Goal: Information Seeking & Learning: Find specific fact

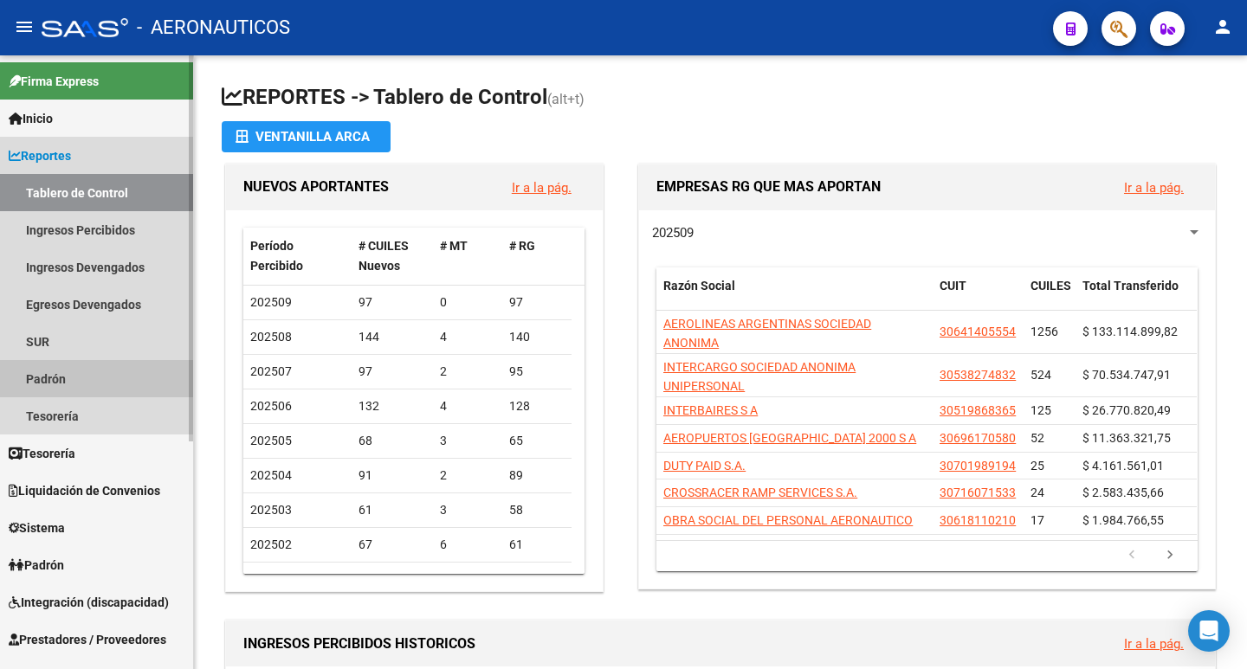
click at [63, 371] on link "Padrón" at bounding box center [96, 378] width 193 height 37
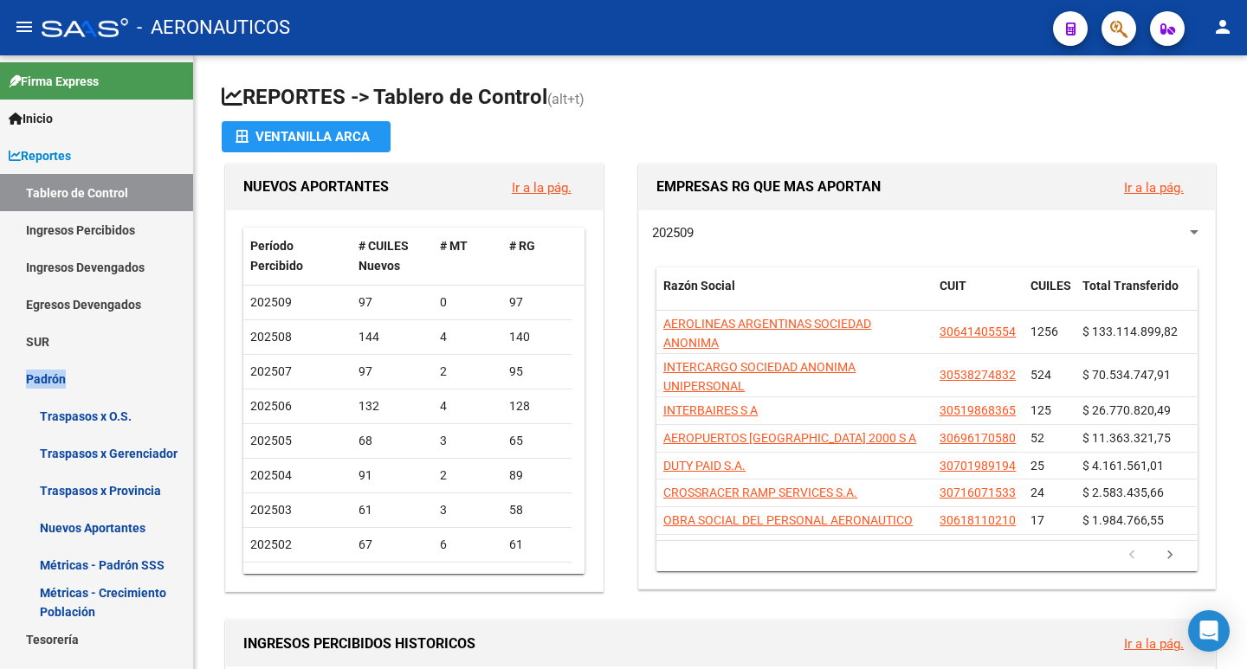
drag, startPoint x: 193, startPoint y: 344, endPoint x: 193, endPoint y: 364, distance: 20.8
click at [193, 364] on mat-sidenav "Firma Express Inicio Calendario SSS Instructivos Contacto OS Reportes Tablero d…" at bounding box center [97, 362] width 194 height 614
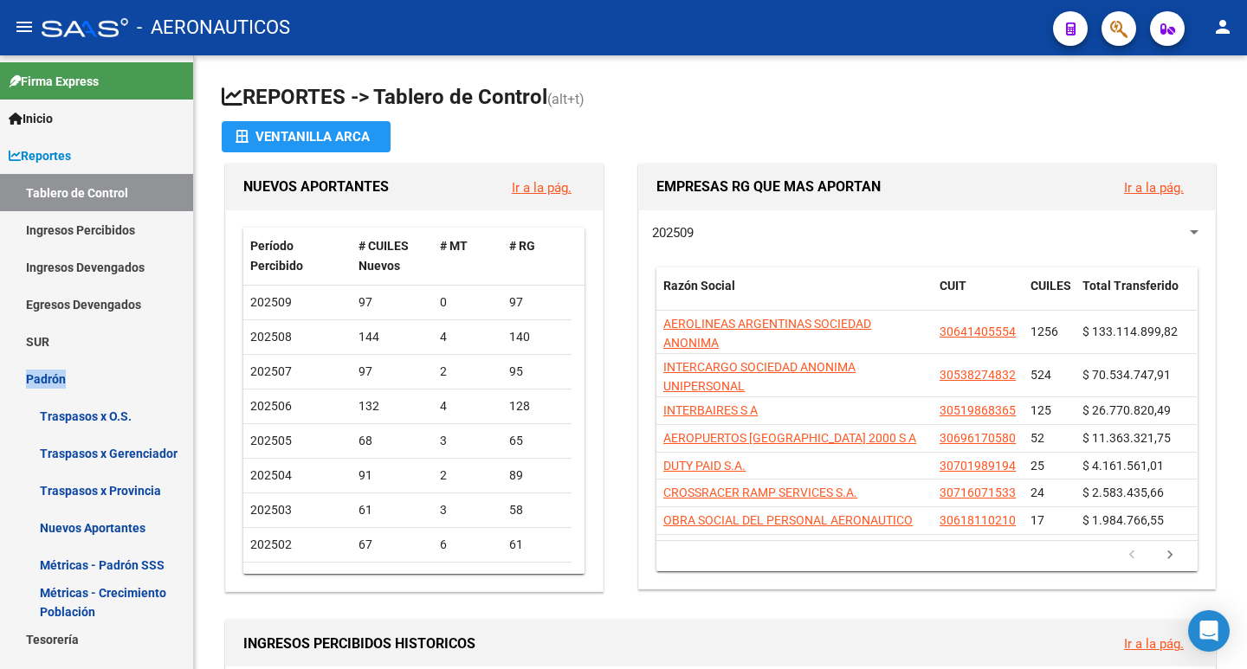
drag, startPoint x: 193, startPoint y: 364, endPoint x: 193, endPoint y: 394, distance: 29.4
click at [193, 394] on mat-sidenav "Firma Express Inicio Calendario SSS Instructivos Contacto OS Reportes Tablero d…" at bounding box center [97, 362] width 194 height 614
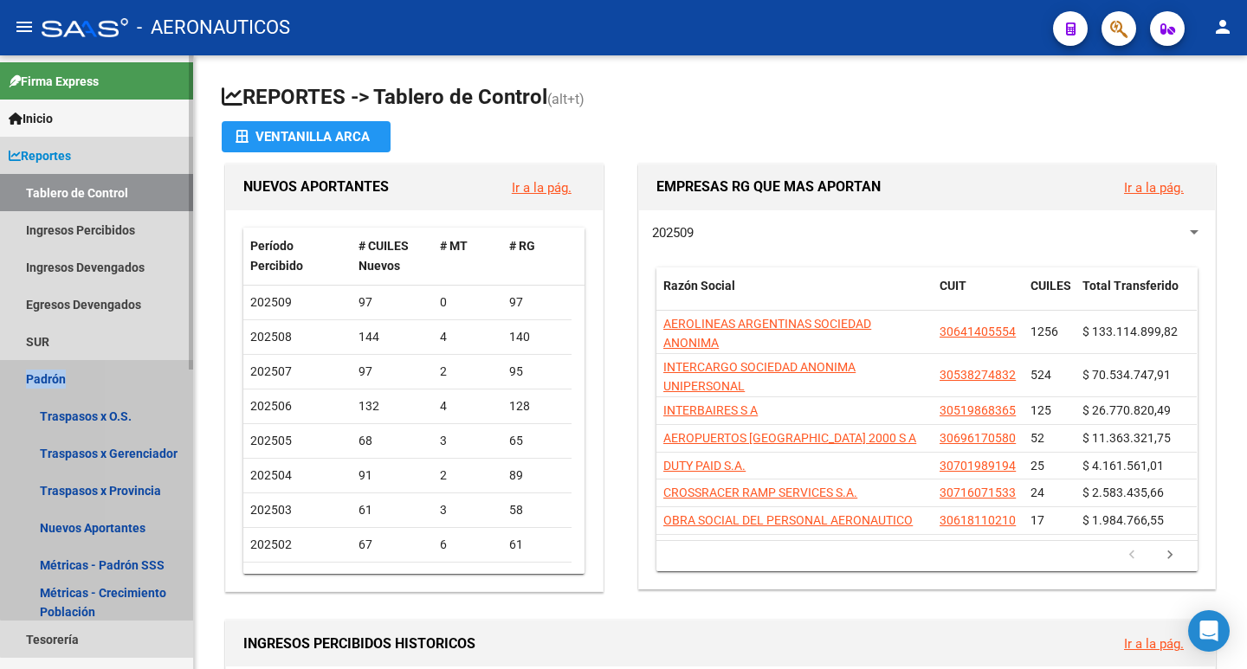
click at [180, 385] on link "Padrón" at bounding box center [96, 378] width 193 height 37
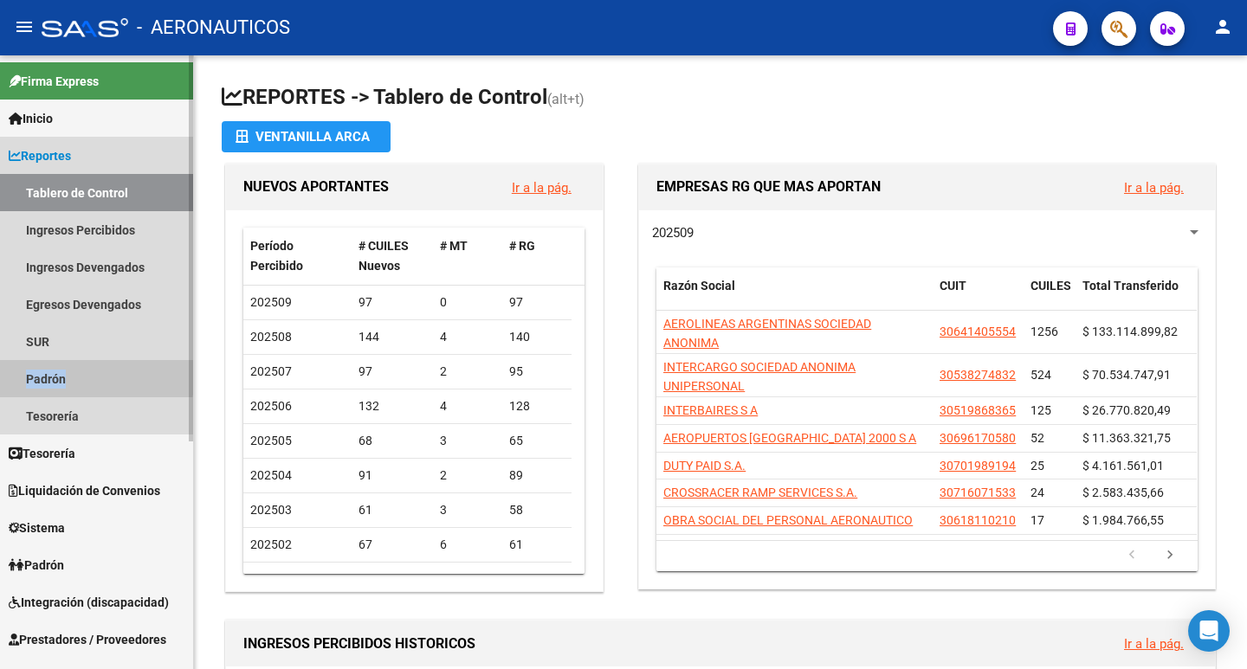
click at [35, 372] on link "Padrón" at bounding box center [96, 378] width 193 height 37
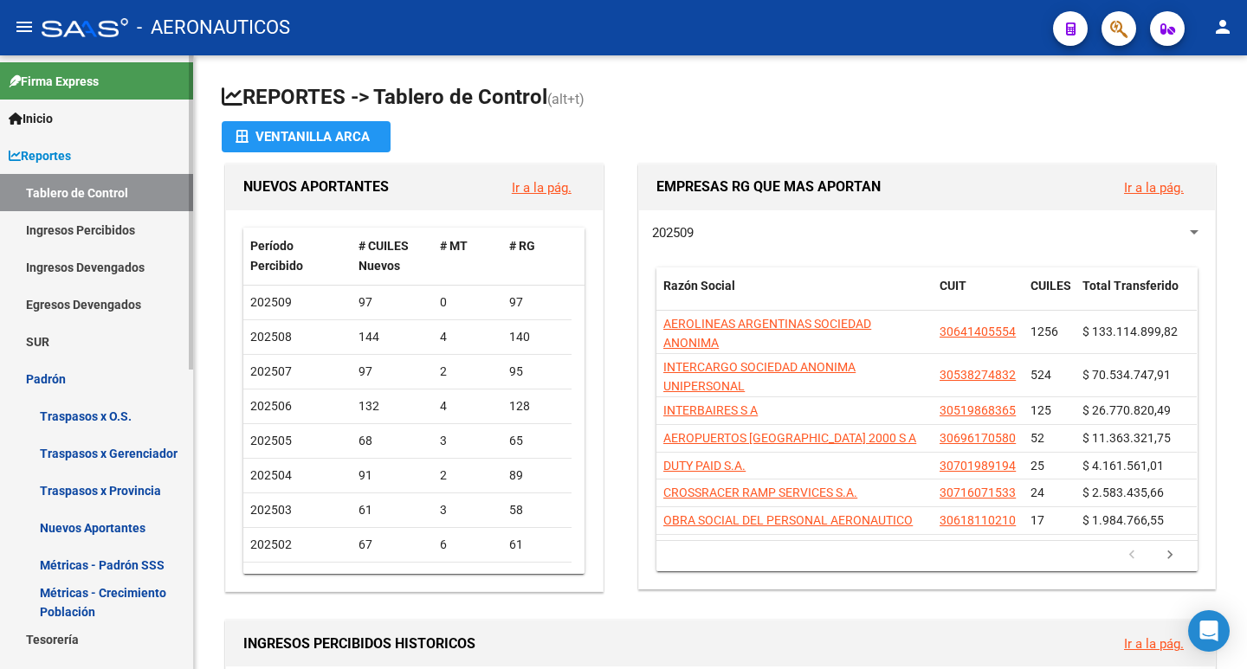
scroll to position [49, 0]
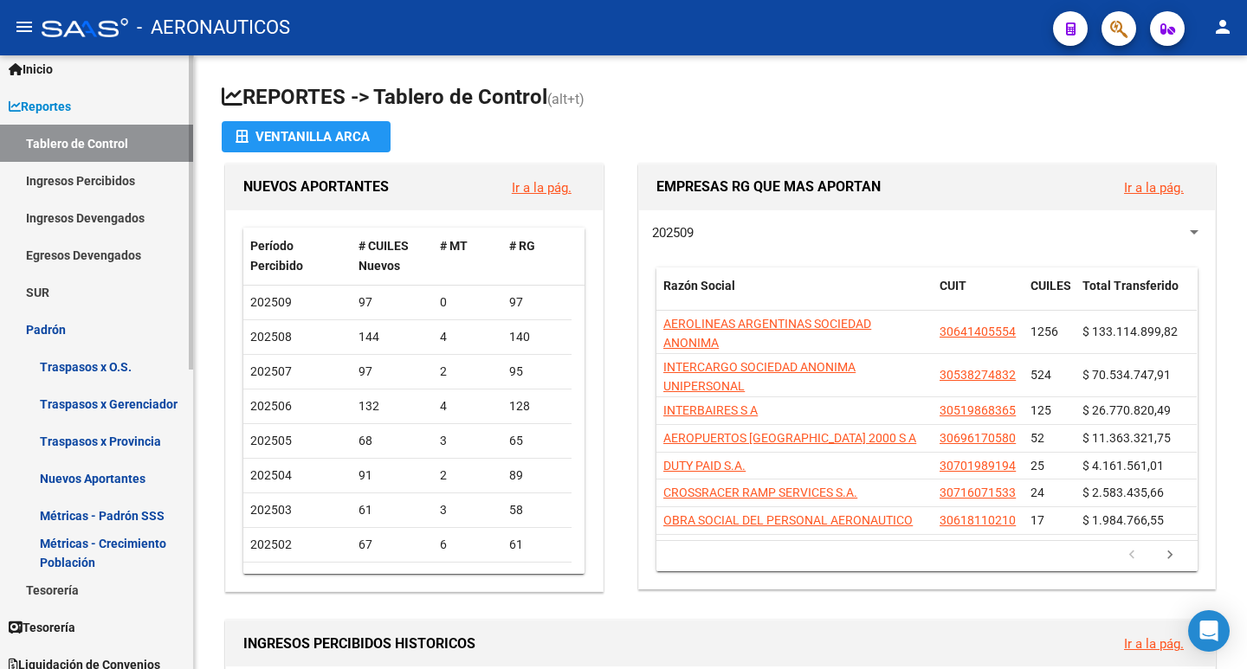
click at [185, 345] on div "Firma Express Inicio Calendario SSS Instructivos Contacto OS Reportes Tablero d…" at bounding box center [98, 605] width 197 height 1198
drag, startPoint x: 193, startPoint y: 377, endPoint x: 190, endPoint y: 410, distance: 33.9
click at [190, 410] on mat-sidenav "Firma Express Inicio Calendario SSS Instructivos Contacto OS Reportes Tablero d…" at bounding box center [97, 362] width 194 height 614
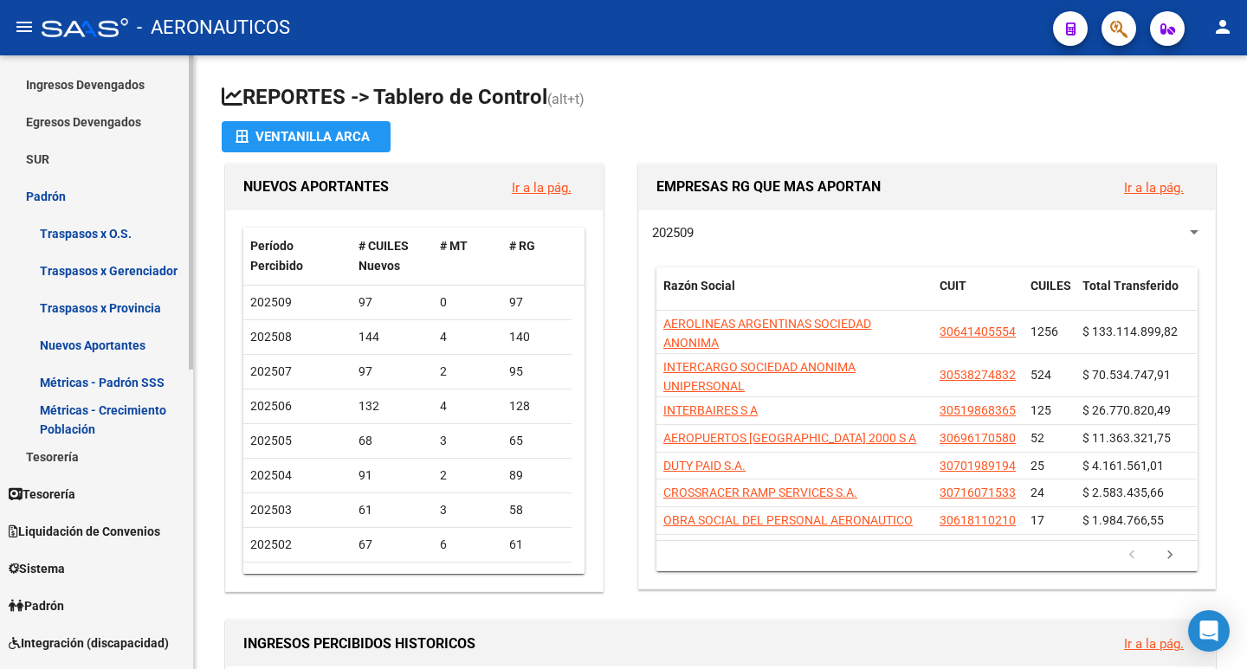
scroll to position [184, 0]
click at [189, 364] on div at bounding box center [191, 307] width 4 height 314
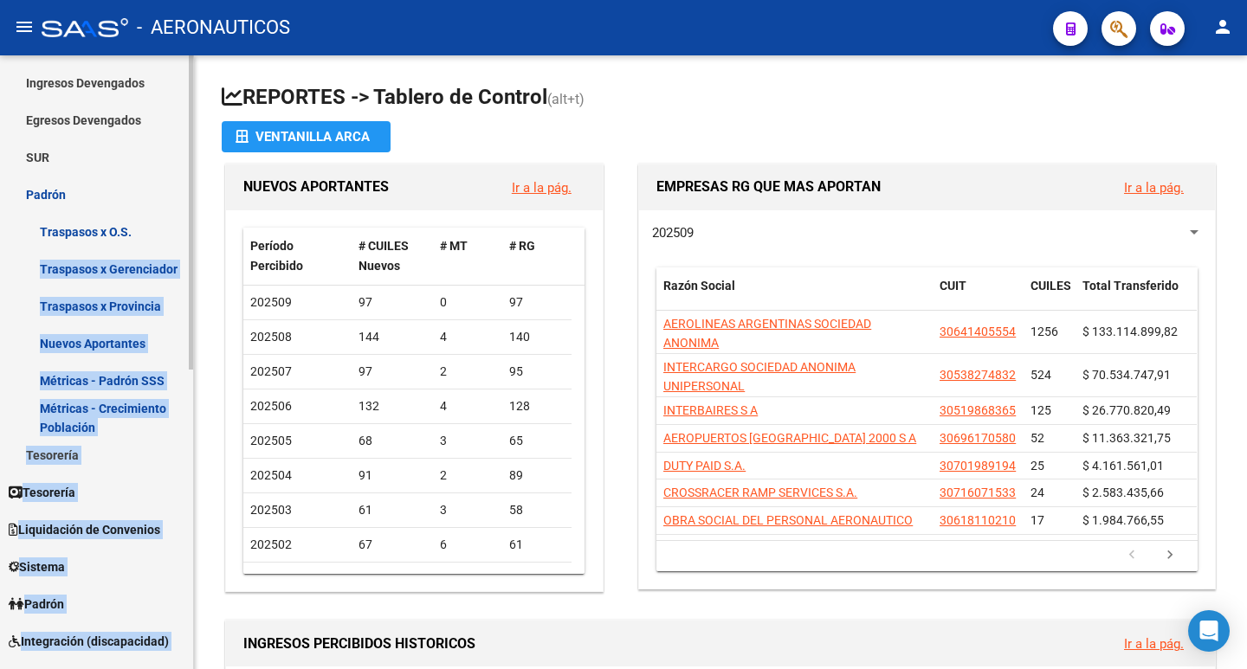
click at [11, 340] on link "Nuevos Aportantes" at bounding box center [96, 343] width 193 height 37
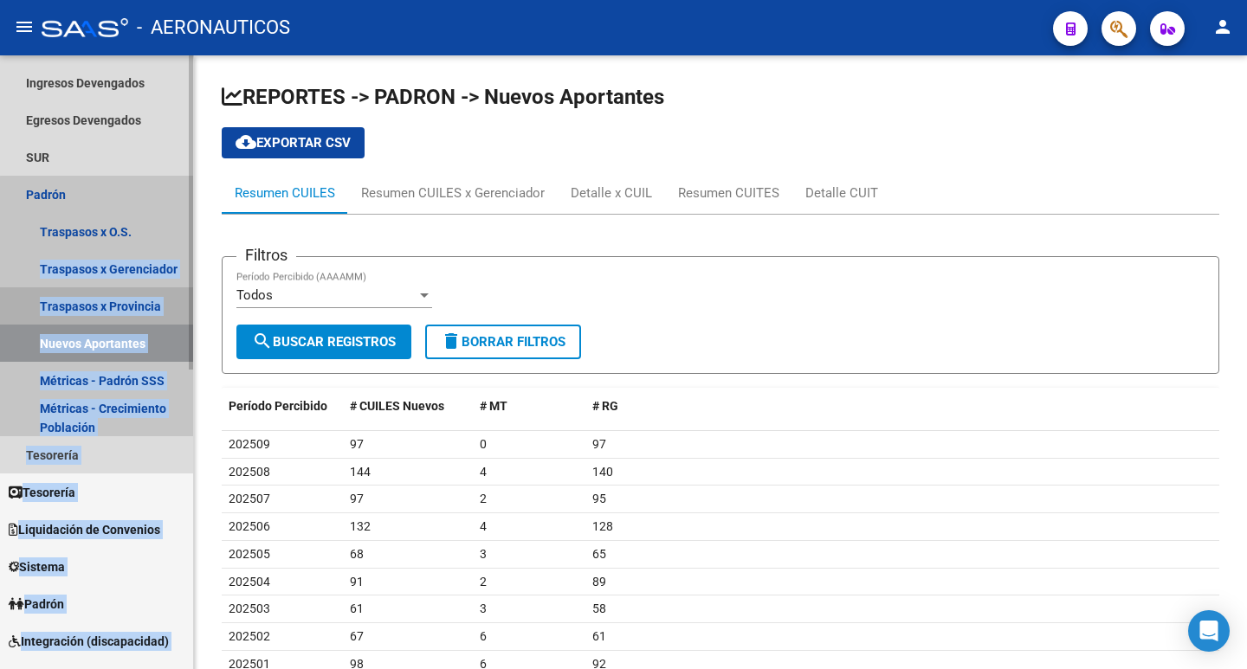
click at [113, 311] on link "Traspasos x Provincia" at bounding box center [96, 305] width 193 height 37
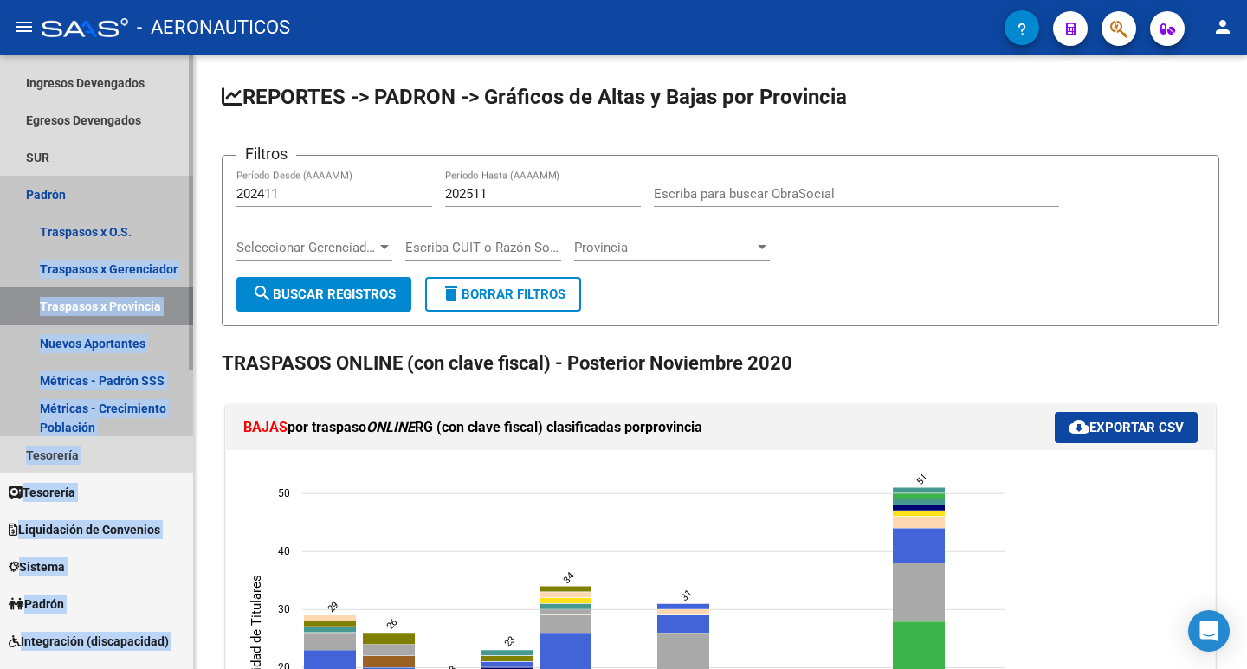
click at [46, 197] on link "Padrón" at bounding box center [96, 194] width 193 height 37
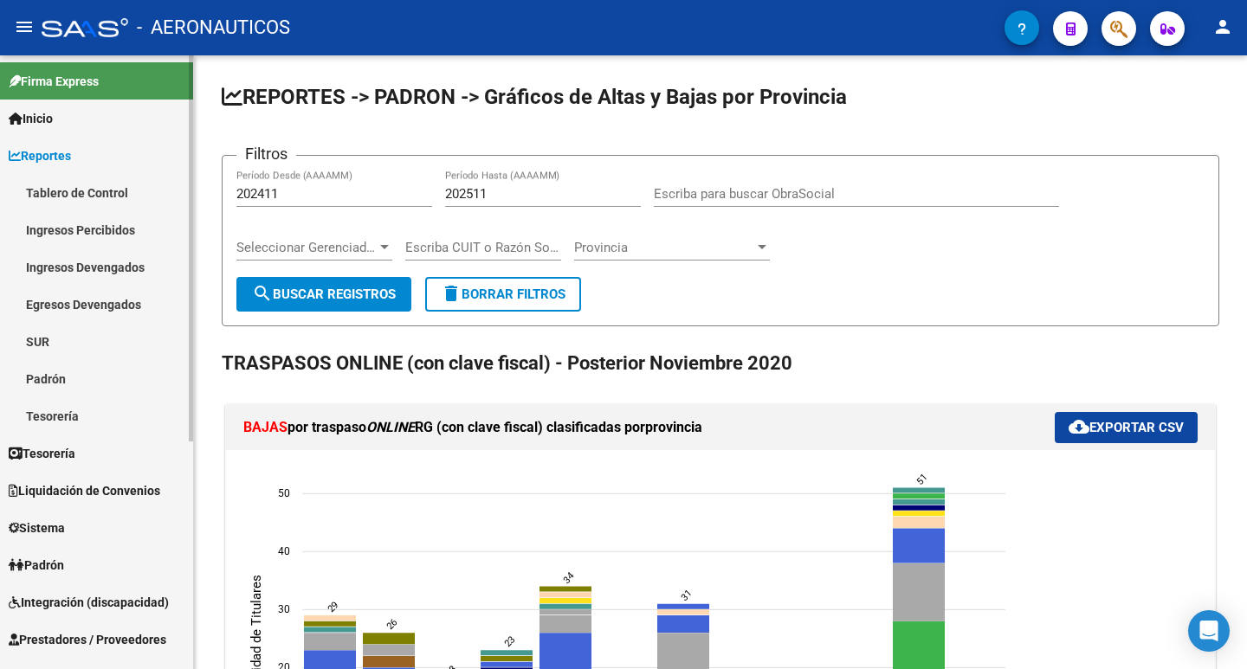
click at [197, 82] on mat-sidenav-container "Firma Express Inicio Calendario SSS Instructivos Contacto OS Reportes Tablero d…" at bounding box center [623, 362] width 1247 height 614
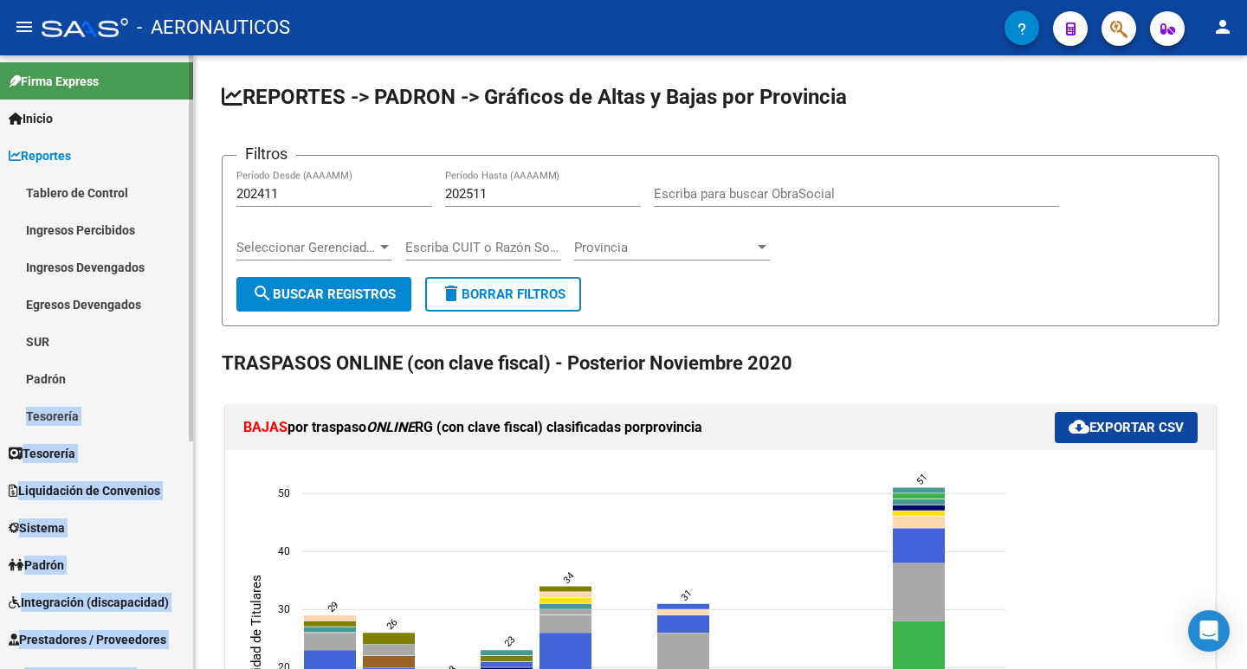
click at [45, 375] on link "Padrón" at bounding box center [96, 378] width 193 height 37
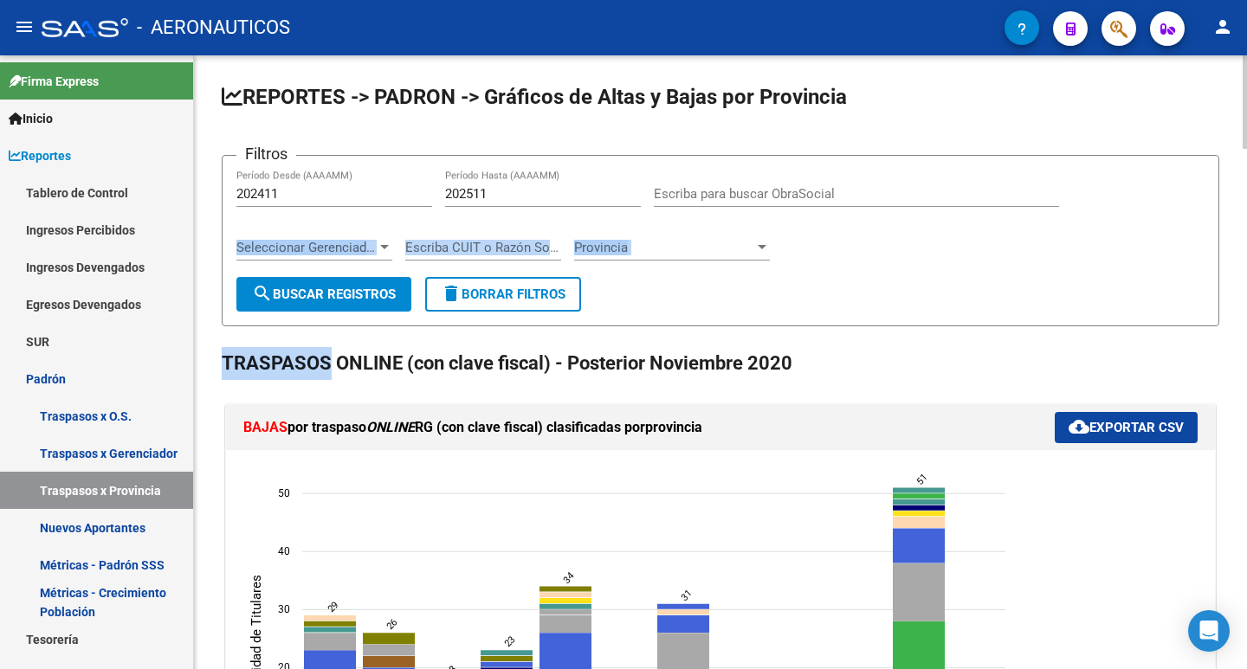
drag, startPoint x: 205, startPoint y: 236, endPoint x: 194, endPoint y: 293, distance: 57.4
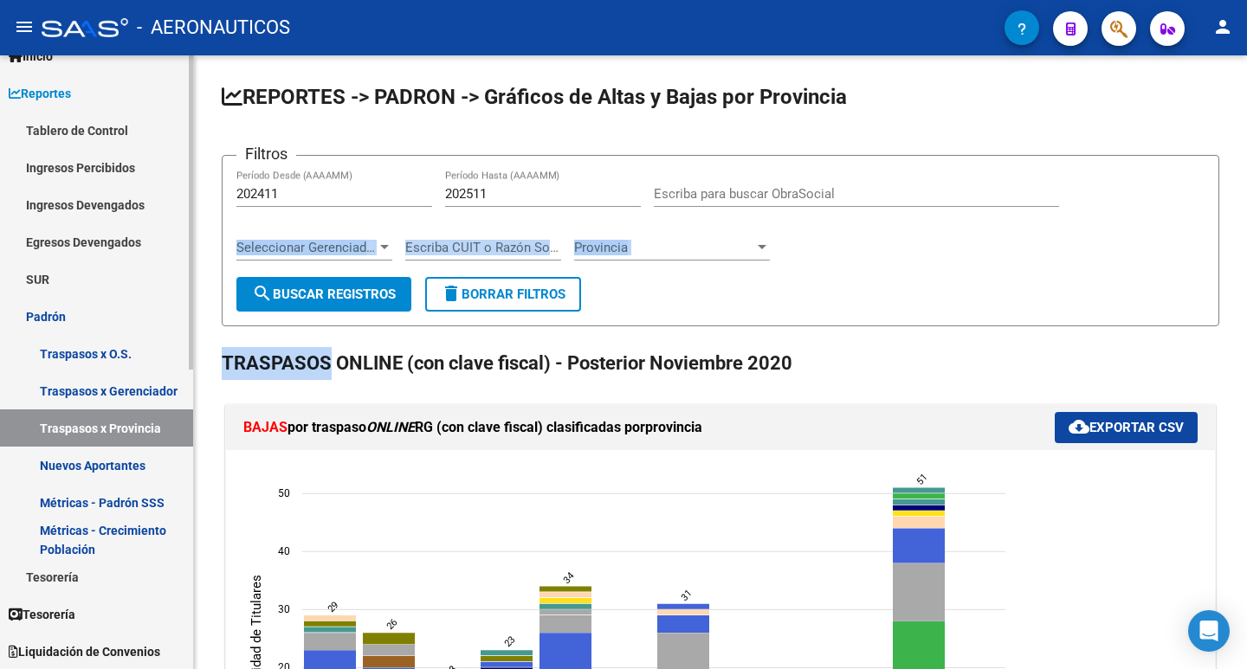
scroll to position [76, 0]
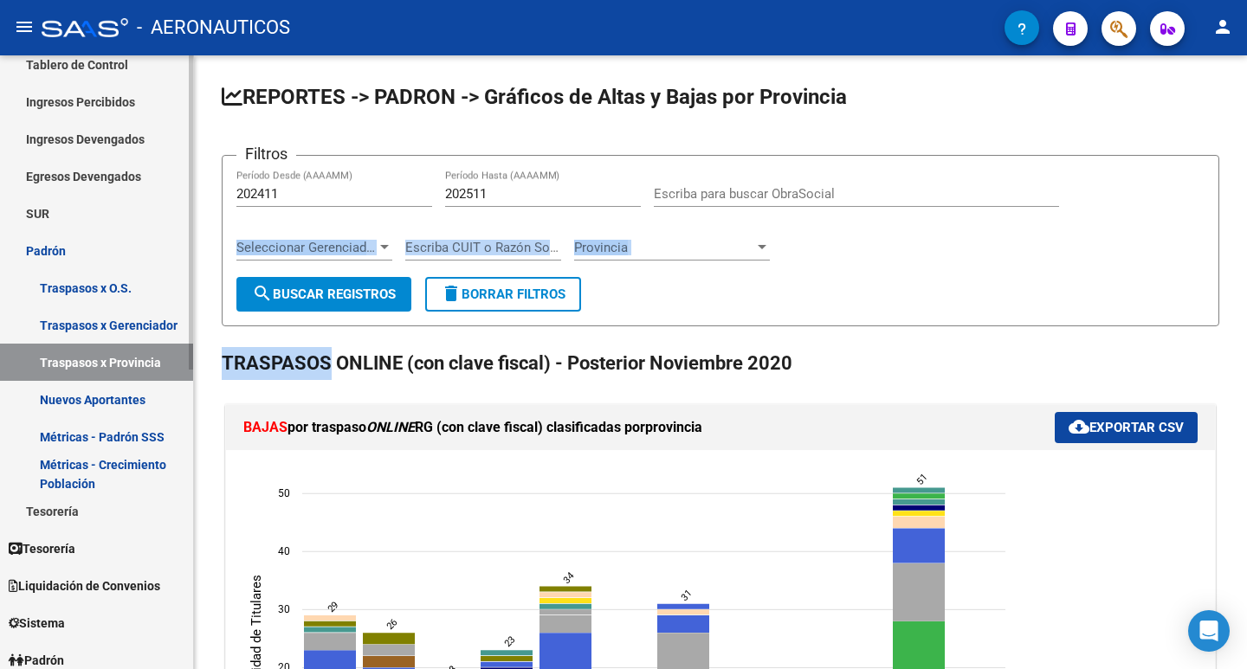
click at [189, 369] on div at bounding box center [191, 278] width 4 height 314
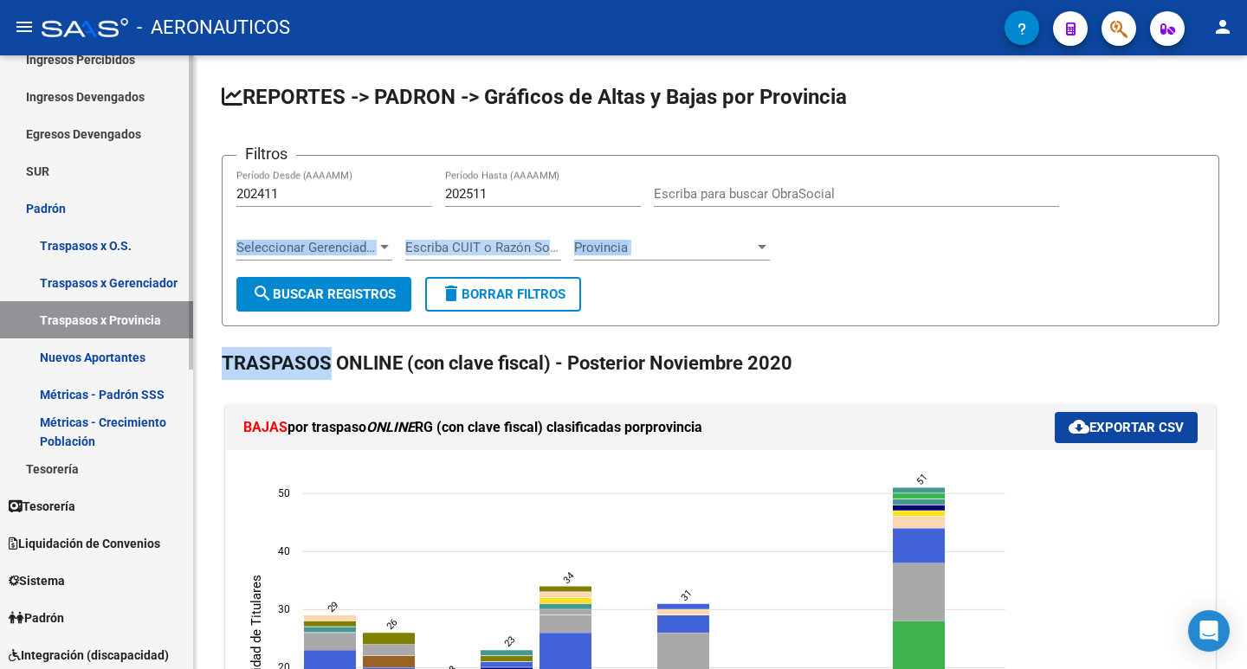
scroll to position [174, 0]
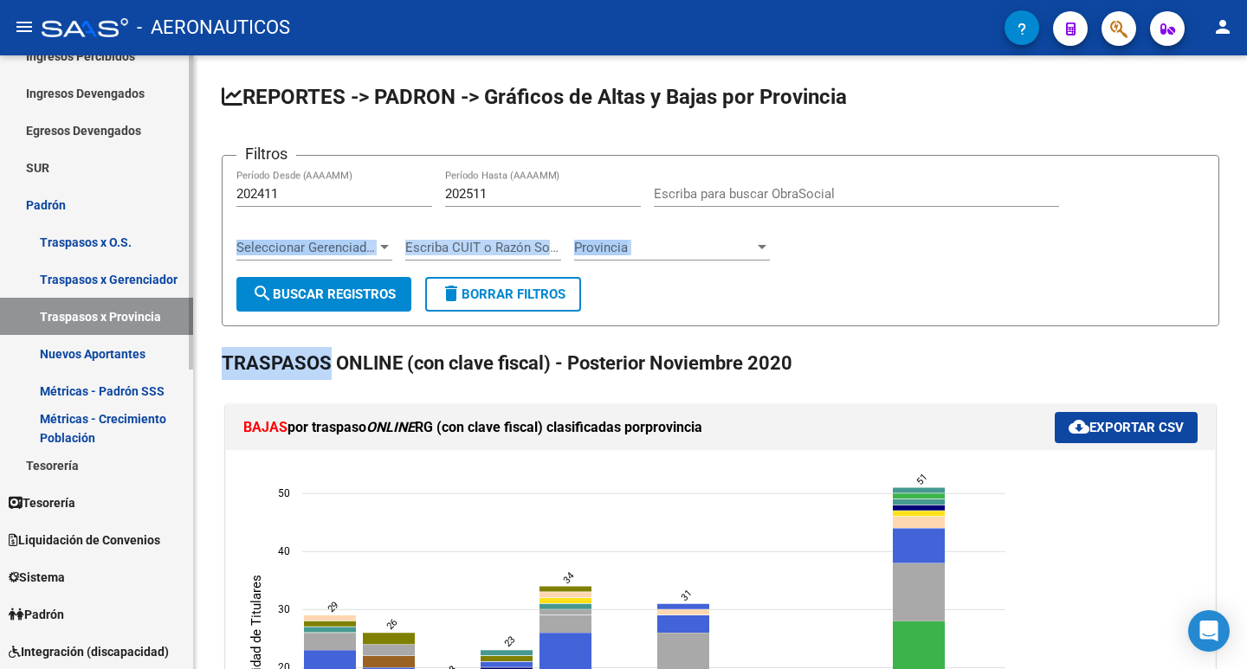
click at [186, 404] on div "Firma Express Inicio Calendario SSS Instructivos Contacto OS Reportes Tablero d…" at bounding box center [98, 480] width 197 height 1198
click at [81, 206] on link "Padrón" at bounding box center [96, 204] width 193 height 37
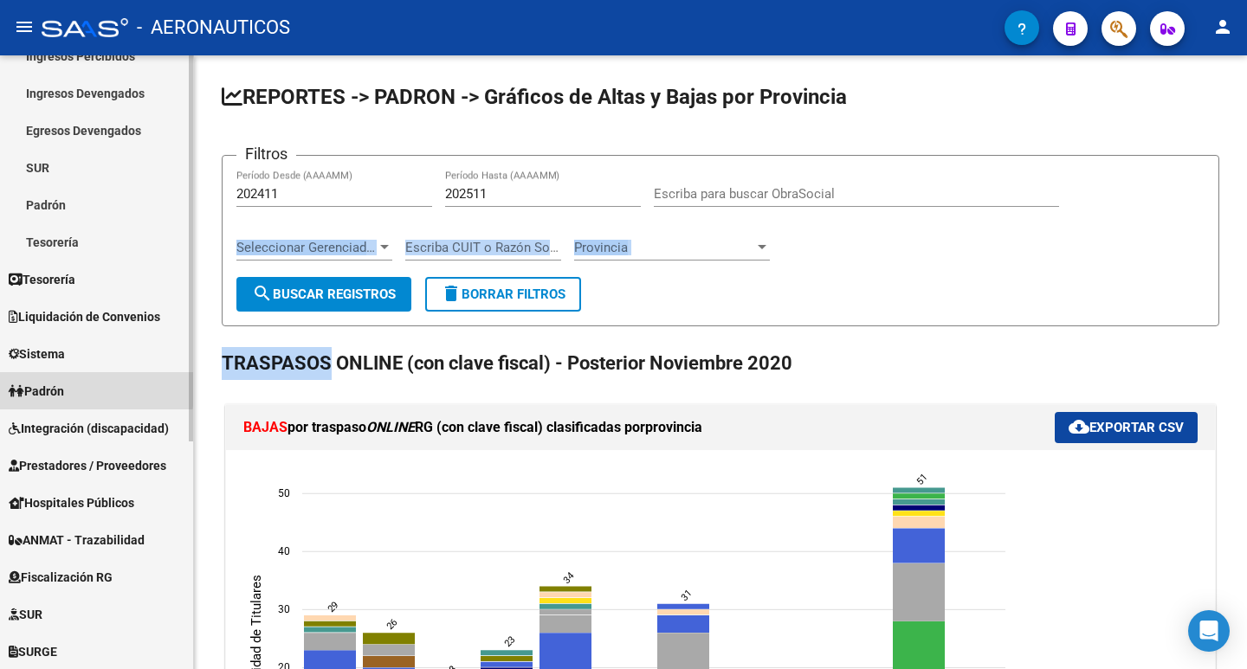
click at [56, 385] on span "Padrón" at bounding box center [36, 391] width 55 height 19
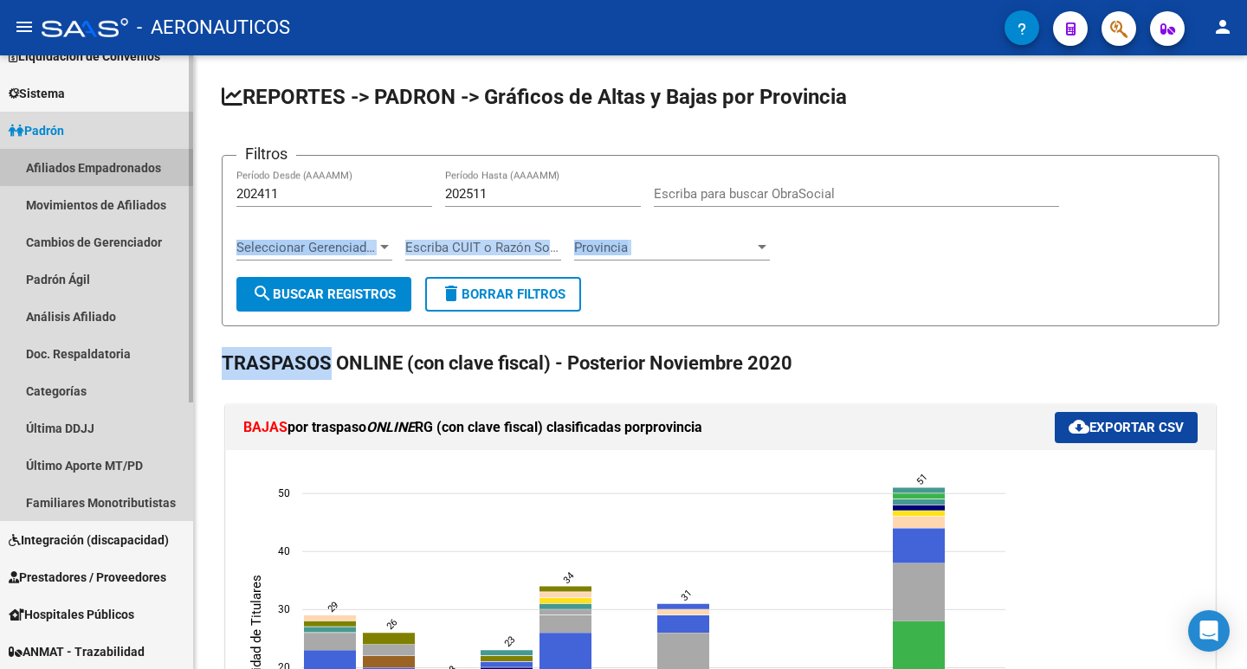
click at [103, 162] on link "Afiliados Empadronados" at bounding box center [96, 167] width 193 height 37
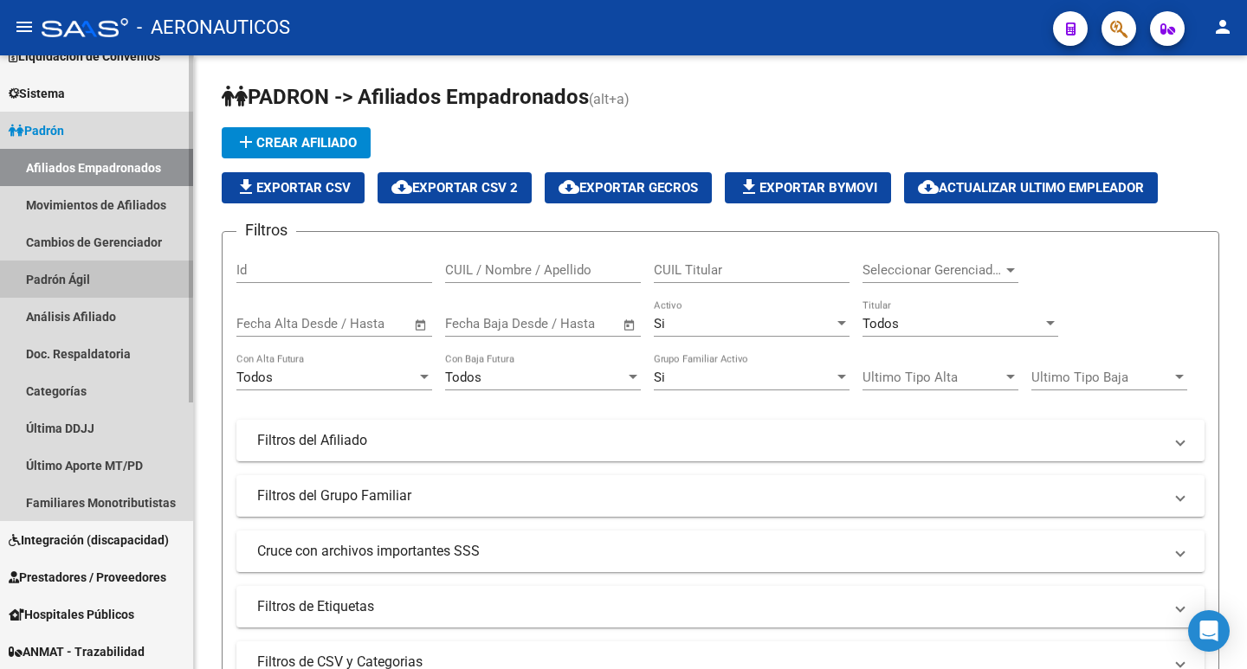
click at [71, 276] on link "Padrón Ágil" at bounding box center [96, 279] width 193 height 37
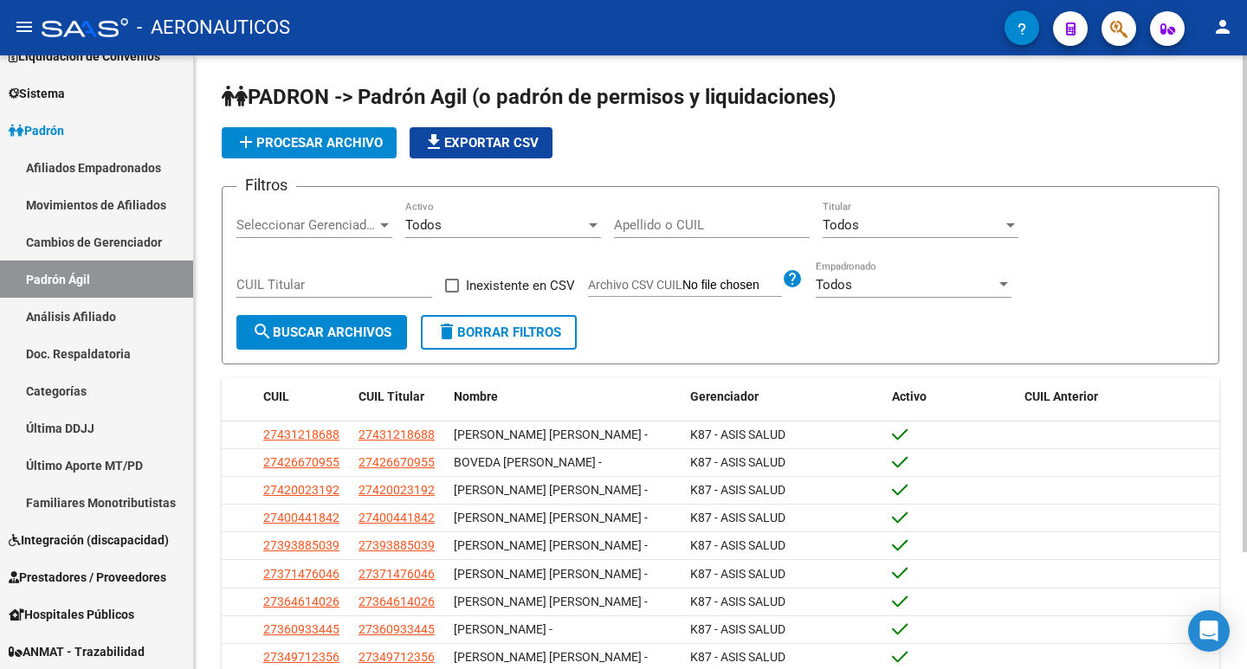
click at [643, 228] on input "Apellido o CUIL" at bounding box center [712, 225] width 196 height 16
click at [385, 333] on span "search Buscar Archivos" at bounding box center [321, 333] width 139 height 16
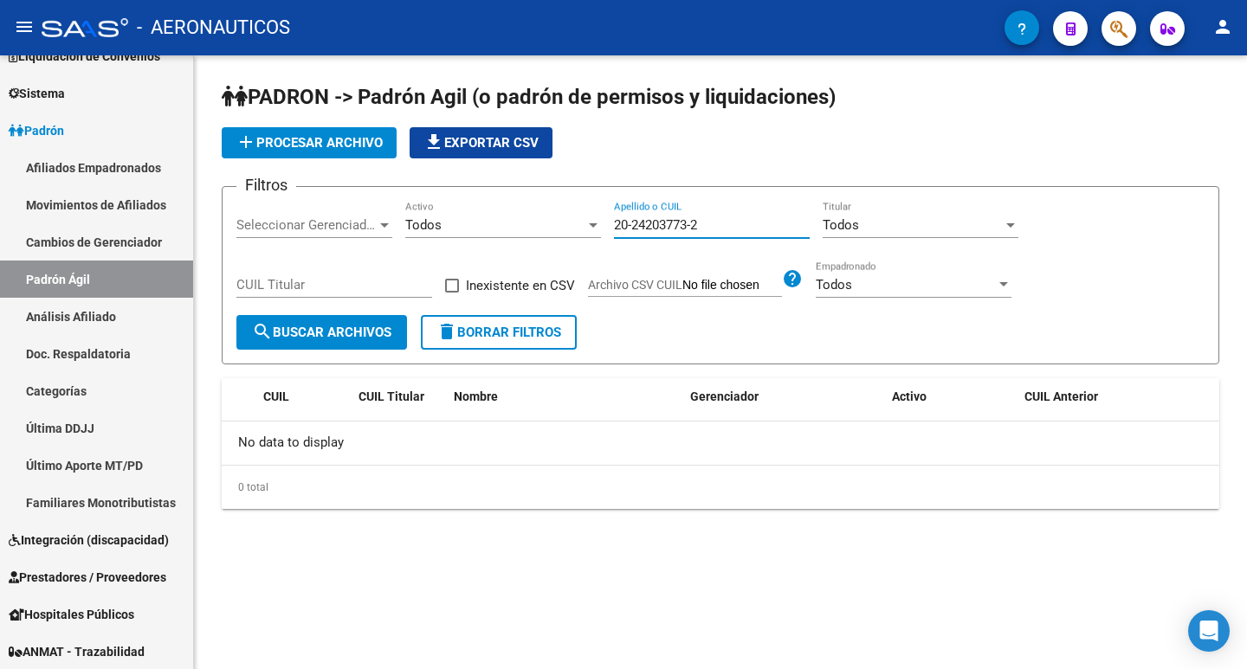
click at [738, 220] on input "20-24203773-2" at bounding box center [712, 225] width 196 height 16
drag, startPoint x: 738, startPoint y: 220, endPoint x: 634, endPoint y: 220, distance: 103.9
click at [634, 220] on input "20-24203773-2" at bounding box center [712, 225] width 196 height 16
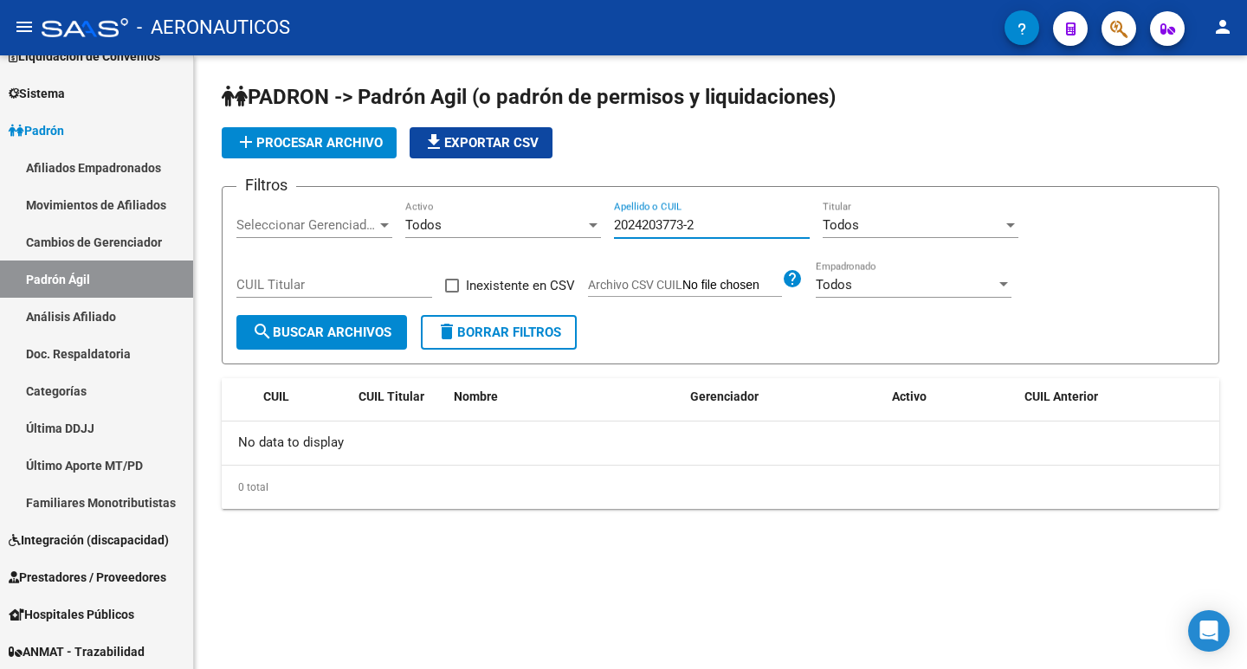
click at [693, 229] on input "2024203773-2" at bounding box center [712, 225] width 196 height 16
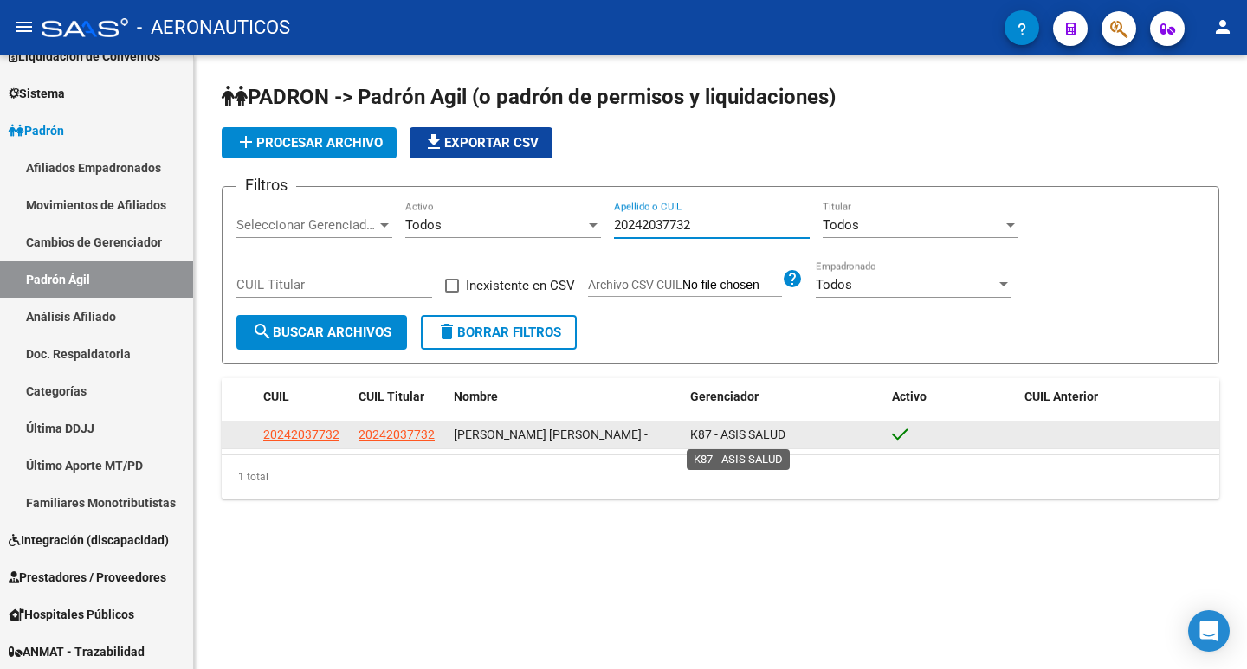
type input "20242037732"
click at [770, 440] on span "K87 - ASIS SALUD" at bounding box center [737, 435] width 95 height 14
click at [920, 435] on div at bounding box center [951, 435] width 119 height 20
click at [739, 429] on span "K87 - ASIS SALUD" at bounding box center [737, 435] width 95 height 14
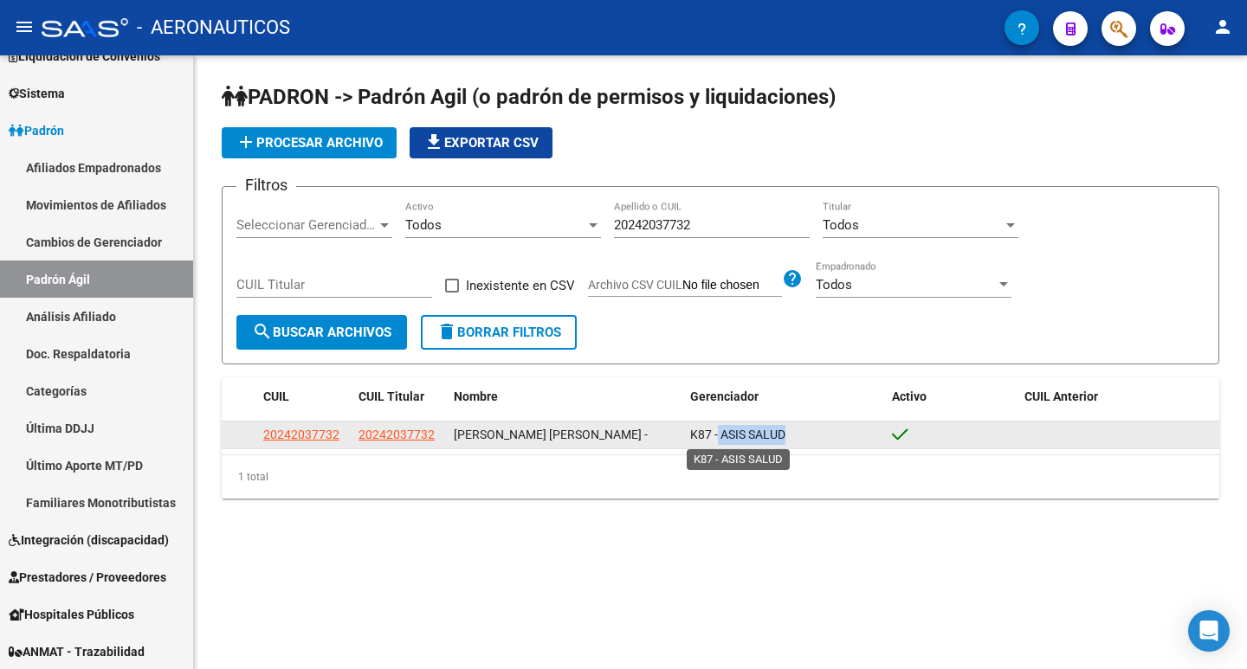
drag, startPoint x: 799, startPoint y: 433, endPoint x: 719, endPoint y: 429, distance: 79.8
click at [719, 429] on div "K87 - ASIS SALUD" at bounding box center [784, 435] width 188 height 20
copy span "ASIS SALUD"
drag, startPoint x: 938, startPoint y: 450, endPoint x: 830, endPoint y: 433, distance: 108.7
click at [830, 433] on div "20242037732 20242037732 [PERSON_NAME] [PERSON_NAME] - K87 - ASIS SALUD" at bounding box center [720, 436] width 997 height 28
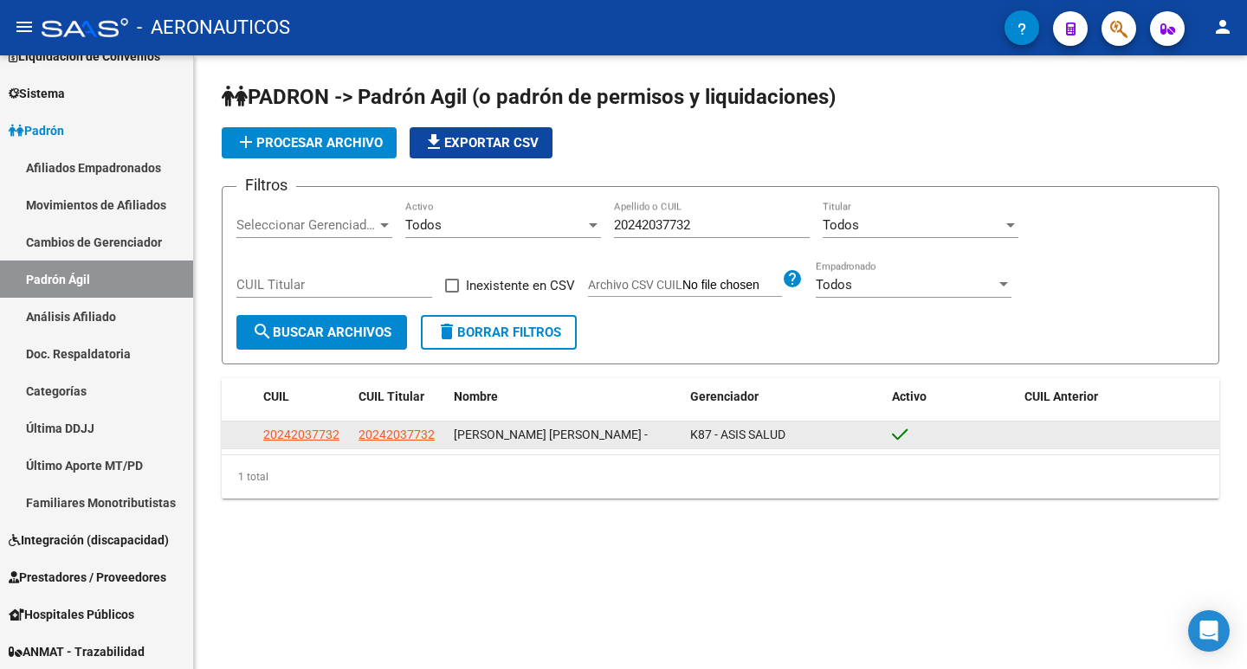
click at [830, 433] on div "K87 - ASIS SALUD" at bounding box center [784, 435] width 188 height 20
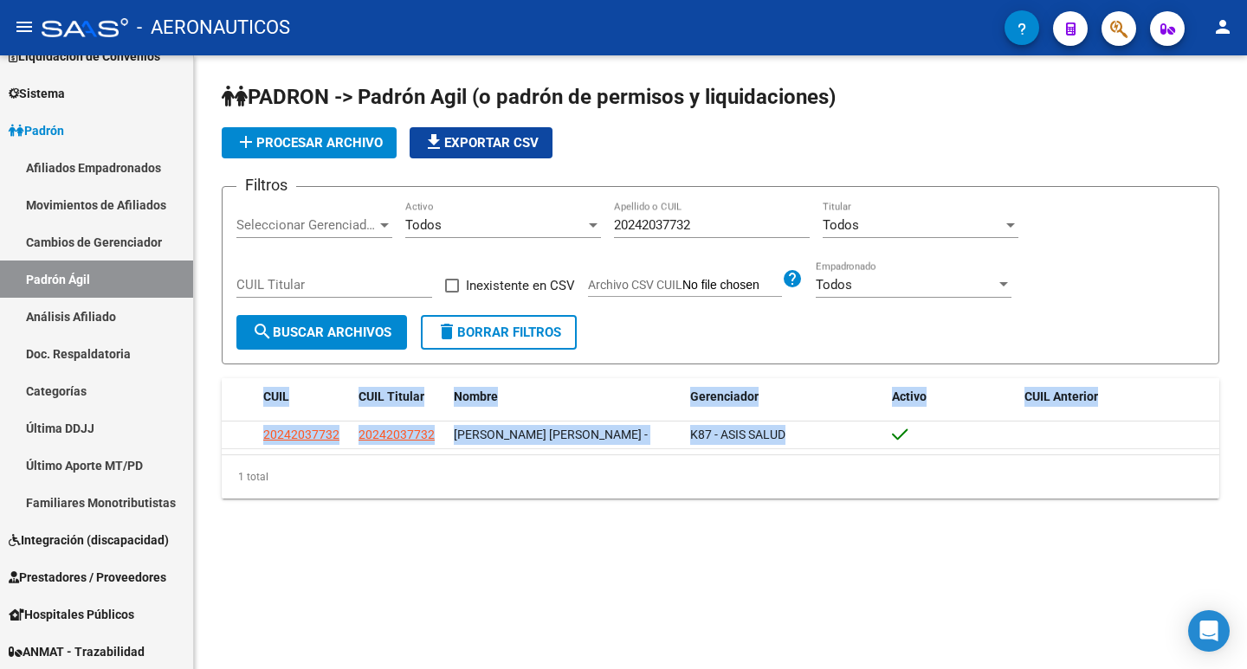
drag, startPoint x: 823, startPoint y: 442, endPoint x: 235, endPoint y: 417, distance: 588.4
click at [235, 417] on div "CUIL CUIL Titular Nombre Gerenciador Activo CUIL Anterior 20242037732 202420377…" at bounding box center [720, 438] width 997 height 120
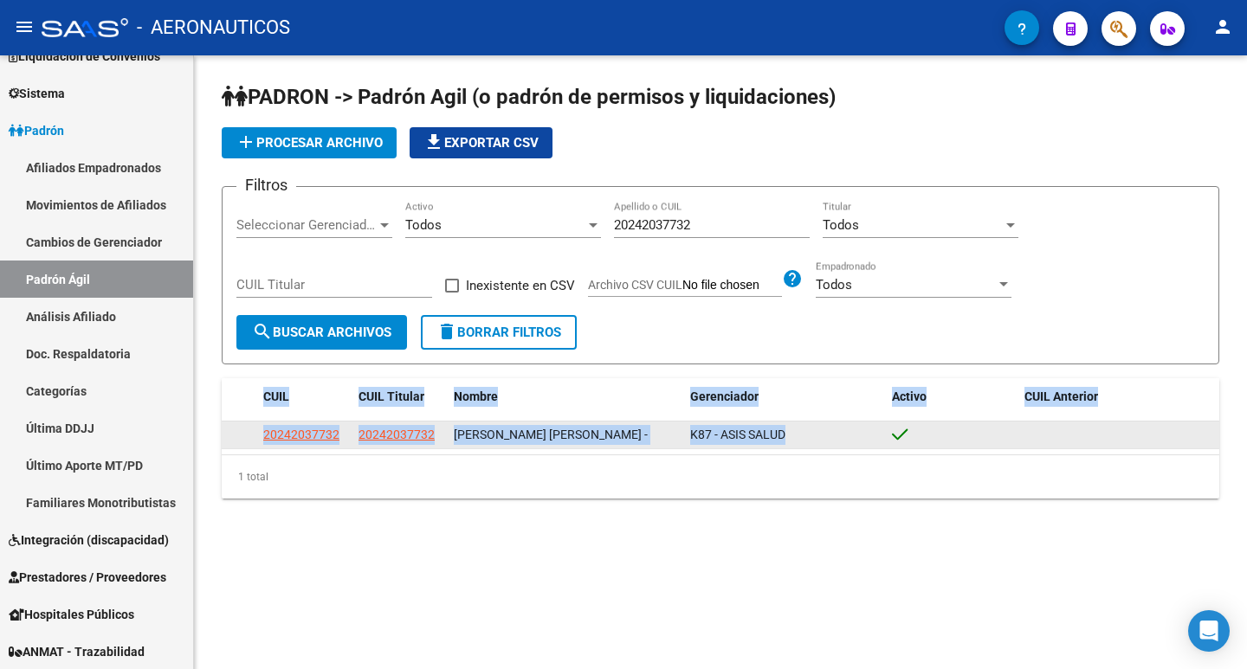
click at [256, 437] on datatable-body-cell "20242037732" at bounding box center [303, 435] width 95 height 27
drag, startPoint x: 803, startPoint y: 441, endPoint x: 261, endPoint y: 428, distance: 543.0
click at [261, 428] on div "20242037732 20242037732 [PERSON_NAME] [PERSON_NAME] - K87 - ASIS SALUD" at bounding box center [720, 436] width 997 height 28
copy div "20242037732 20242037732 [PERSON_NAME] [PERSON_NAME] - K87 - ASIS SALUD"
